Goal: Transaction & Acquisition: Purchase product/service

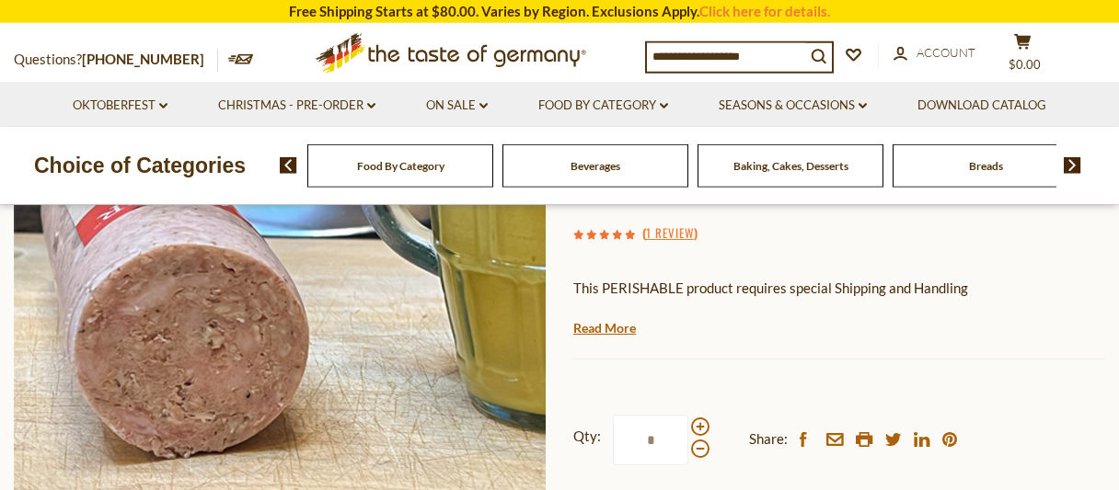
scroll to position [391, 0]
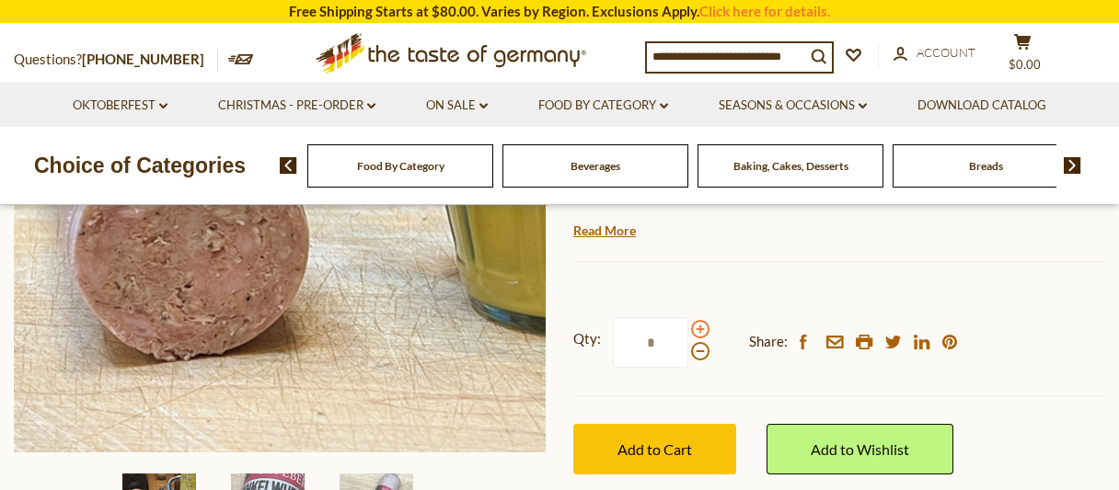
click at [696, 320] on span at bounding box center [700, 329] width 18 height 18
click at [688, 317] on input "*" at bounding box center [650, 342] width 75 height 51
click at [692, 342] on span at bounding box center [700, 351] width 18 height 18
click at [688, 317] on input "*" at bounding box center [650, 342] width 75 height 51
click at [696, 320] on span at bounding box center [700, 329] width 18 height 18
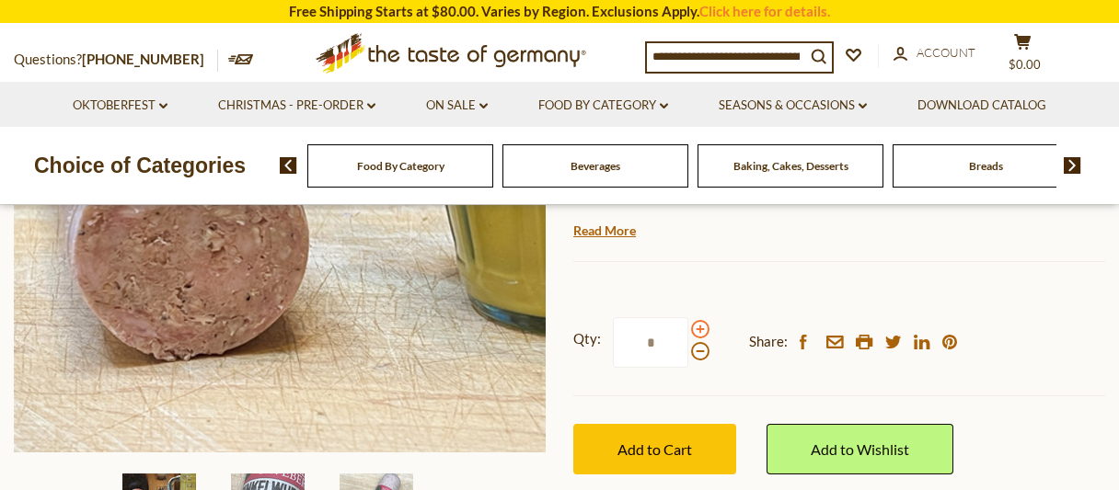
click at [688, 317] on input "*" at bounding box center [650, 342] width 75 height 51
drag, startPoint x: 659, startPoint y: 300, endPoint x: 594, endPoint y: 295, distance: 64.6
click at [613, 317] on input "*" at bounding box center [650, 342] width 75 height 51
type input "*"
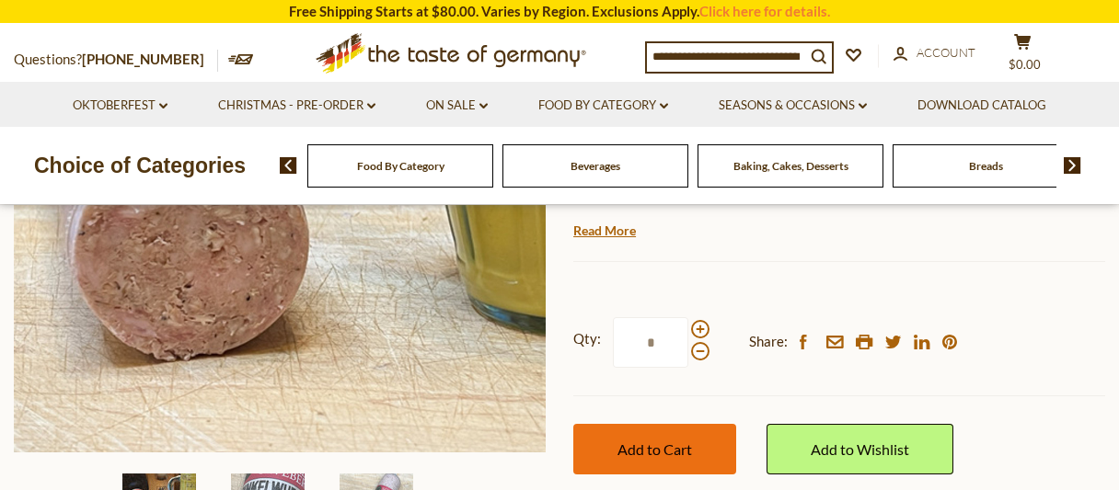
click at [658, 441] on span "Add to Cart" at bounding box center [654, 449] width 75 height 17
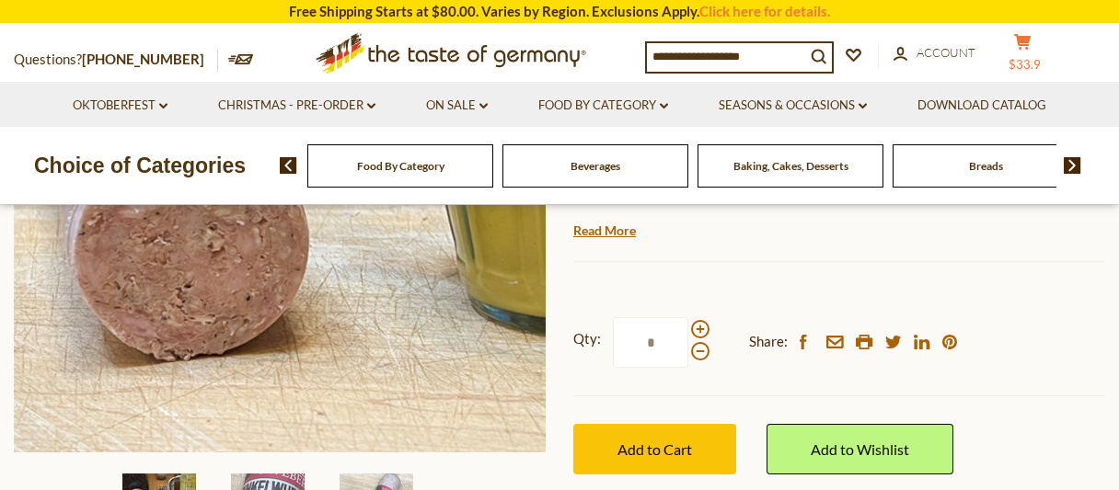
click at [1041, 57] on span "$33.9" at bounding box center [1025, 64] width 32 height 15
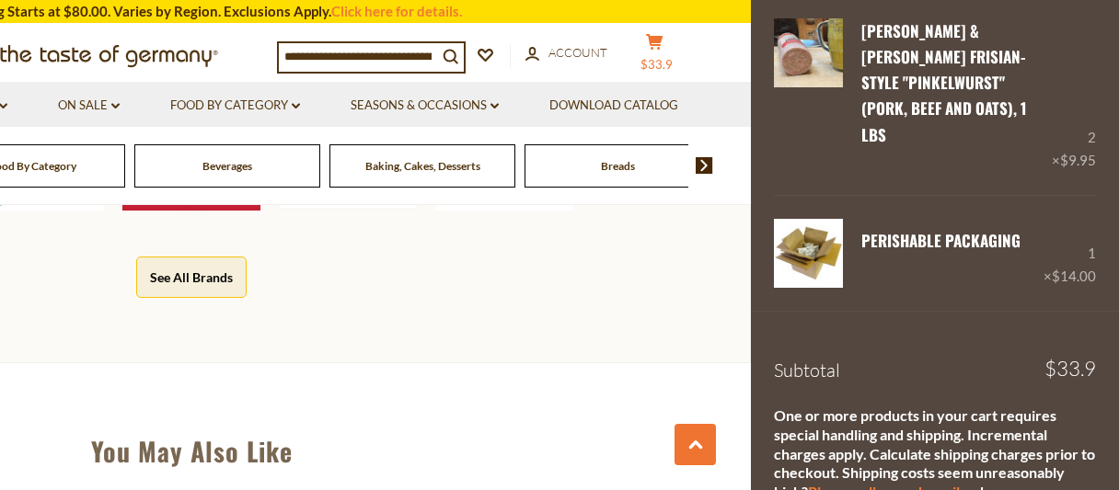
scroll to position [161, 0]
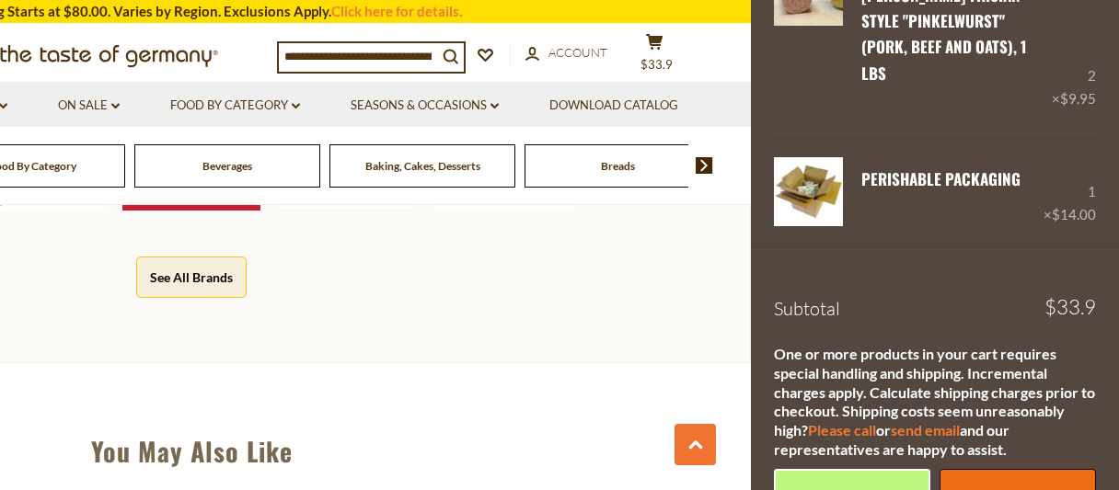
click at [1001, 469] on link "Checkout" at bounding box center [1018, 494] width 156 height 51
